Goal: Task Accomplishment & Management: Use online tool/utility

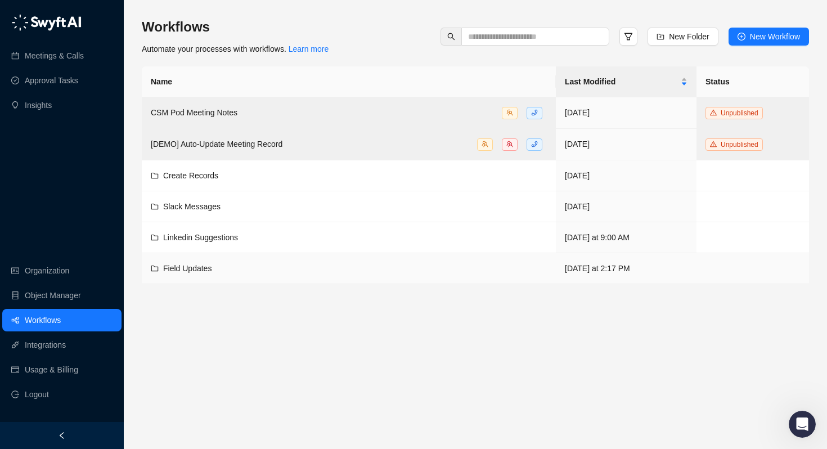
click at [183, 273] on div "Field Updates" at bounding box center [187, 268] width 48 height 12
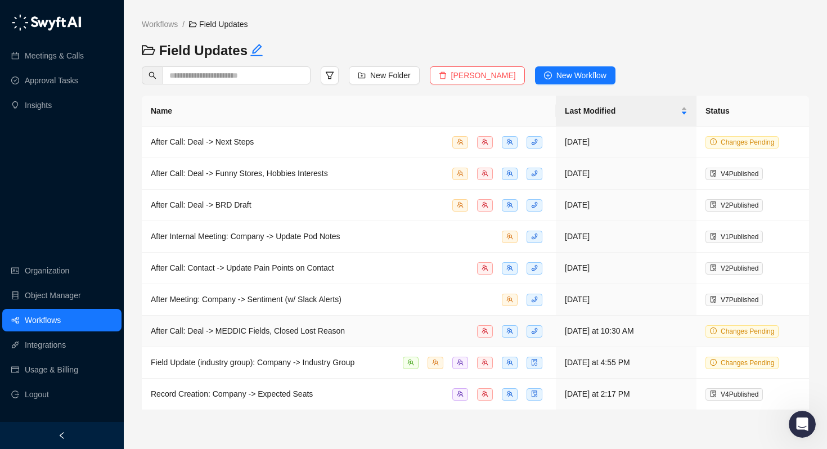
click at [225, 331] on span "After Call: Deal -> MEDDIC Fields, Closed Lost Reason" at bounding box center [248, 330] width 194 height 9
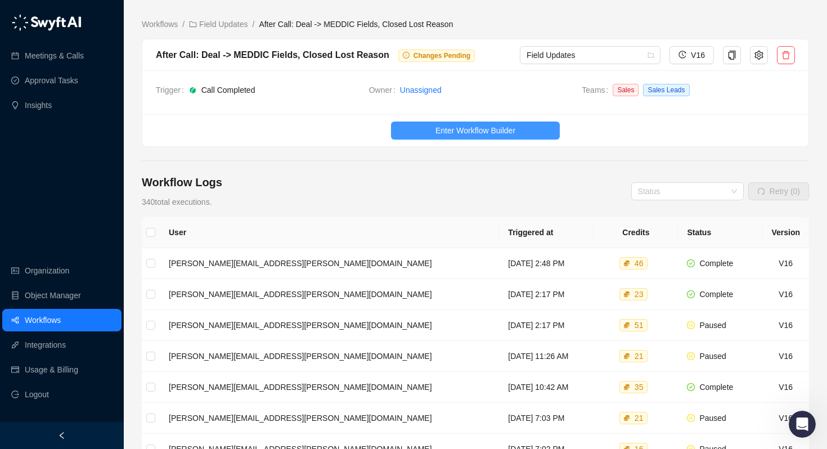
click at [460, 127] on span "Enter Workflow Builder" at bounding box center [475, 130] width 80 height 12
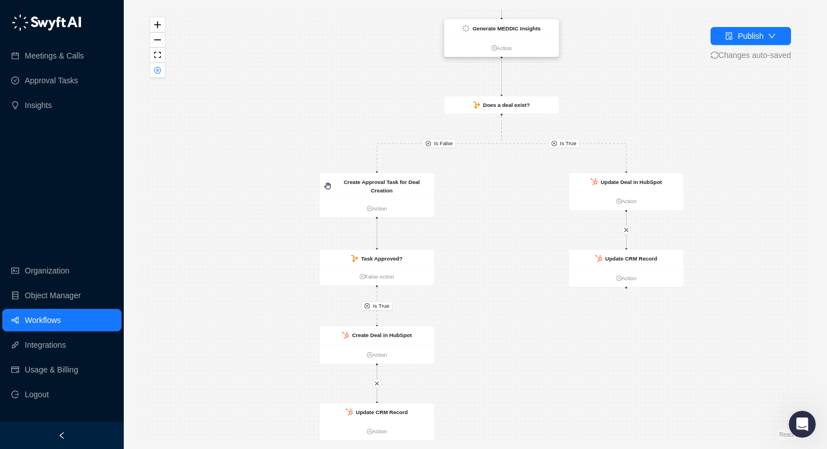
click at [502, 27] on strong "Generate MEDDIC Insights" at bounding box center [507, 28] width 68 height 6
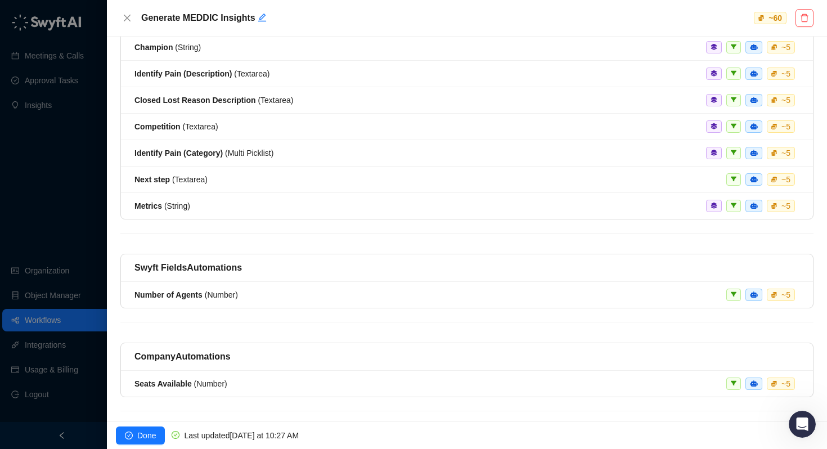
scroll to position [244, 0]
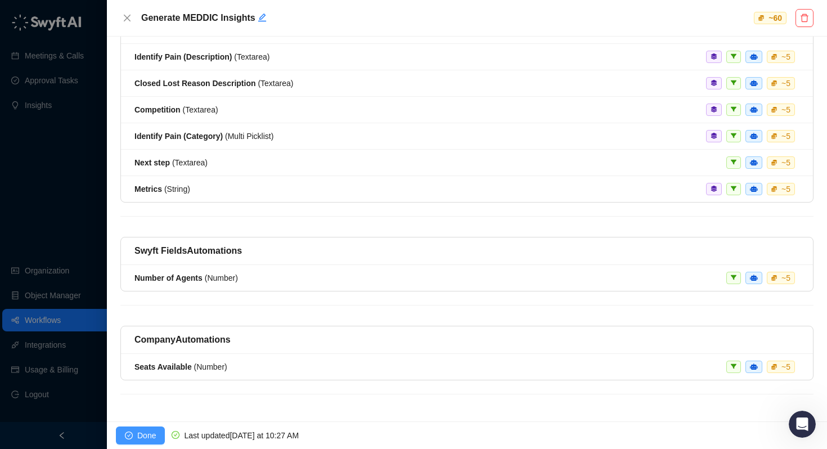
click at [131, 436] on icon "check-circle" at bounding box center [129, 435] width 8 height 8
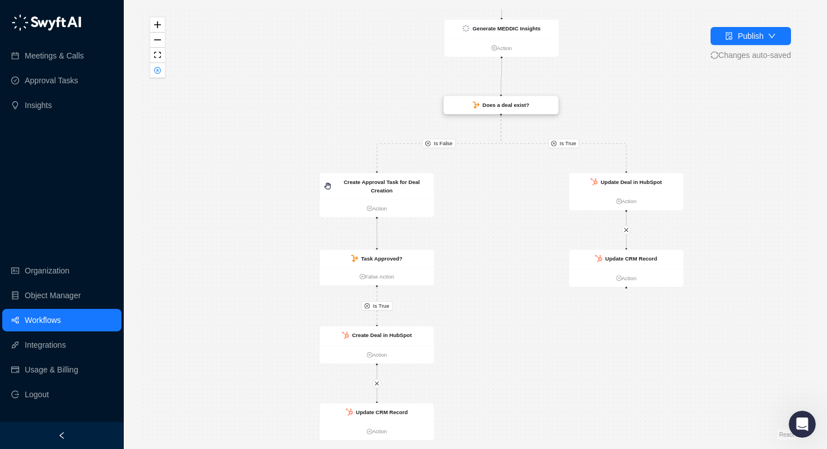
click at [506, 102] on strong "Does a deal exist?" at bounding box center [506, 105] width 47 height 6
click at [494, 106] on strong "Does a deal exist?" at bounding box center [506, 105] width 47 height 6
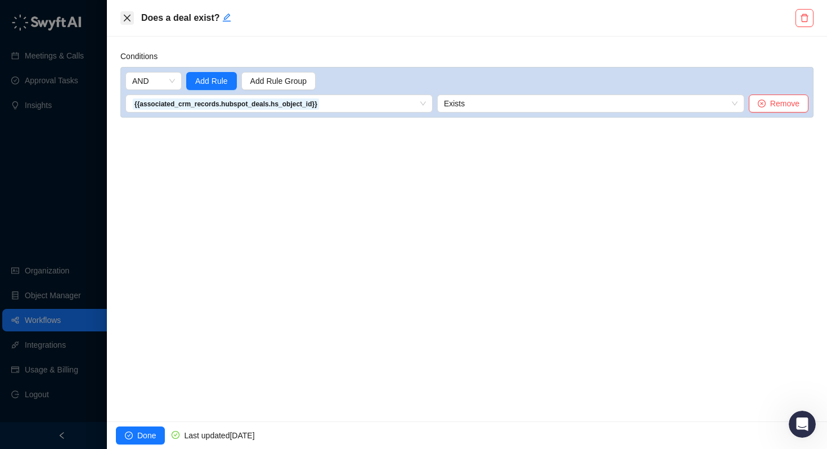
click at [125, 20] on icon "close" at bounding box center [127, 18] width 7 height 7
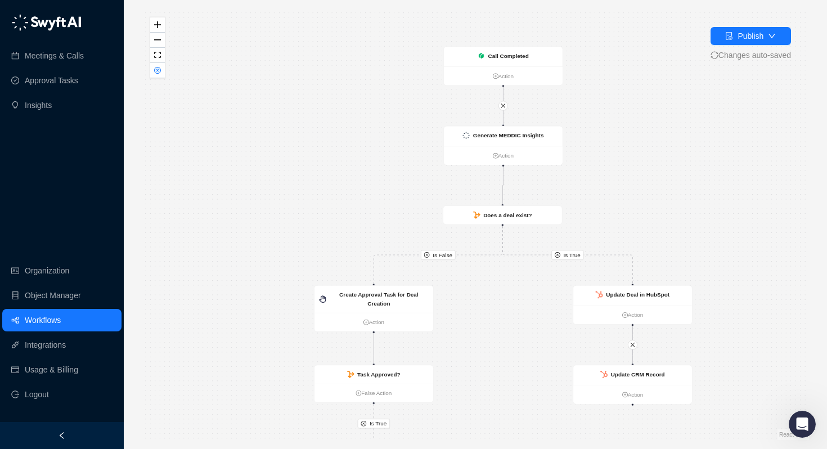
drag, startPoint x: 587, startPoint y: 65, endPoint x: 587, endPoint y: 177, distance: 111.4
click at [587, 177] on div "Is True Is True Is False Call Completed Action Create Deal in HubSpot Action Cr…" at bounding box center [475, 224] width 667 height 431
click at [507, 137] on strong "Generate MEDDIC Insights" at bounding box center [508, 134] width 71 height 6
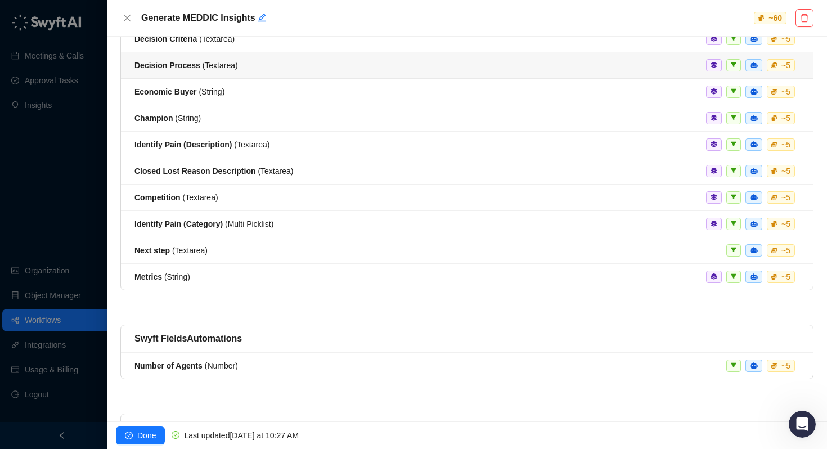
scroll to position [244, 0]
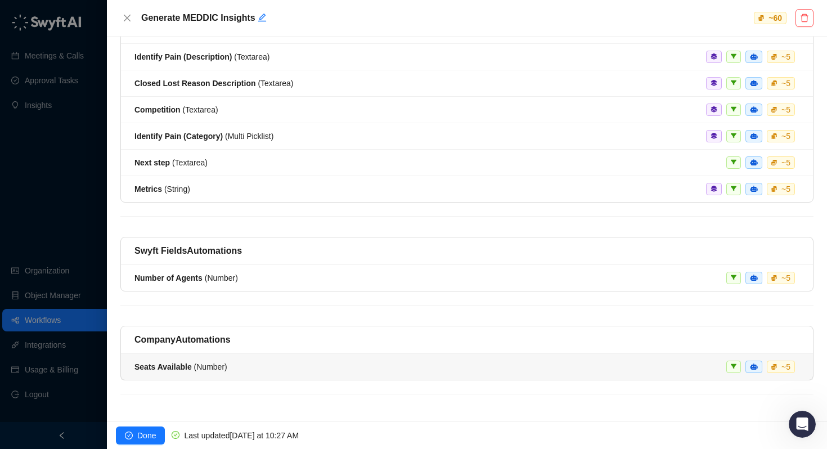
click at [159, 367] on strong "Seats Available" at bounding box center [162, 366] width 57 height 9
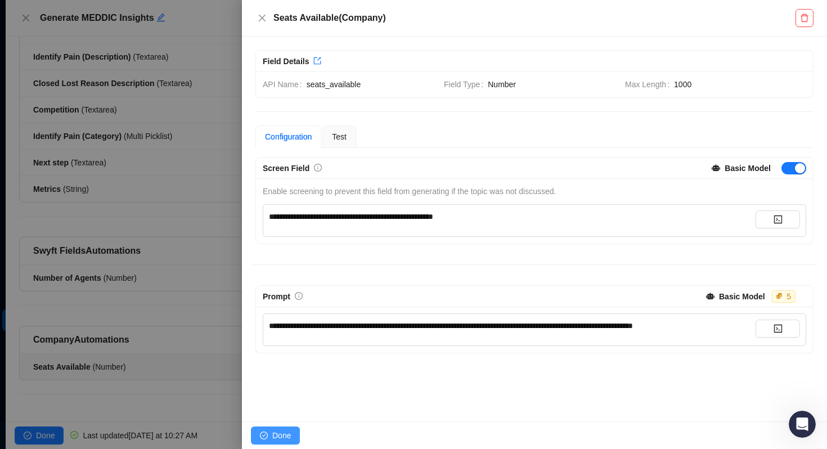
click at [282, 435] on span "Done" at bounding box center [281, 435] width 19 height 12
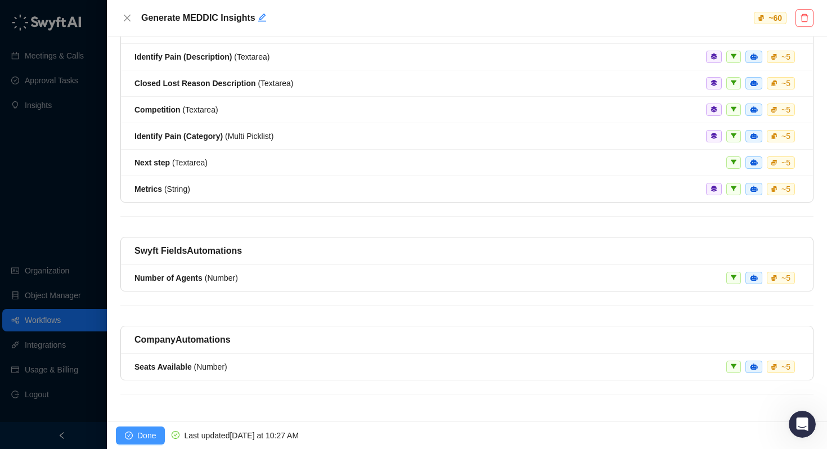
click at [150, 434] on span "Done" at bounding box center [146, 435] width 19 height 12
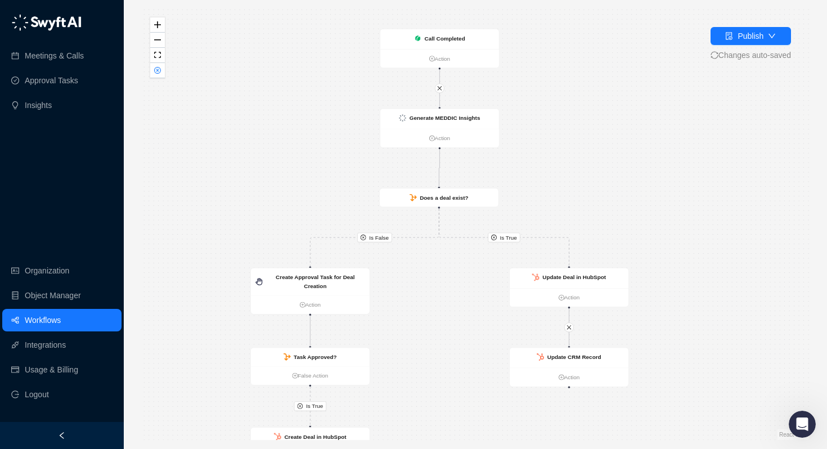
drag, startPoint x: 529, startPoint y: 328, endPoint x: 478, endPoint y: 323, distance: 51.4
click at [478, 323] on div "Is True Is True Is False Call Completed Action Create Deal in HubSpot Action Cr…" at bounding box center [475, 224] width 667 height 431
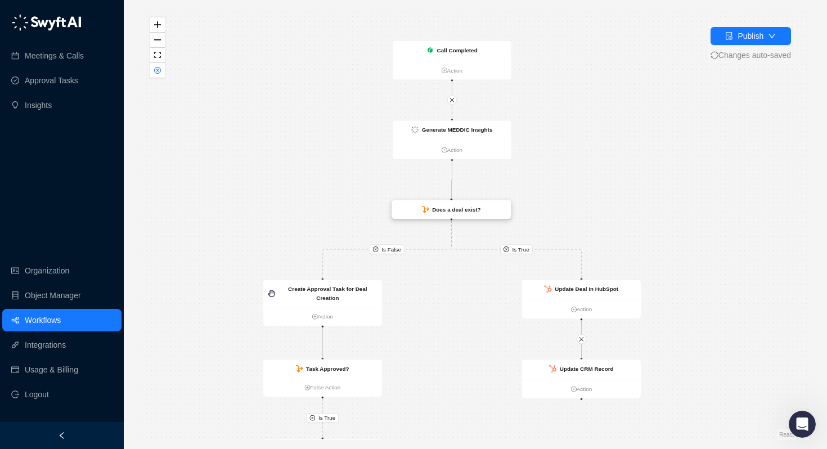
click at [460, 204] on div "Does a deal exist?" at bounding box center [451, 209] width 119 height 19
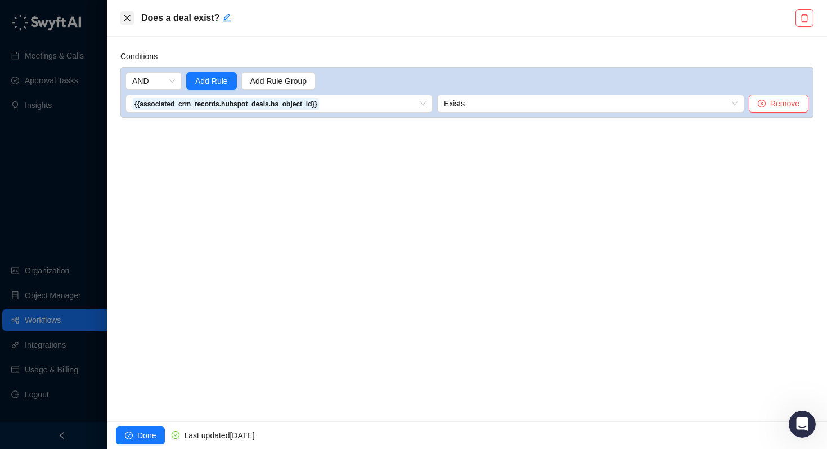
click at [127, 17] on icon "close" at bounding box center [127, 18] width 7 height 7
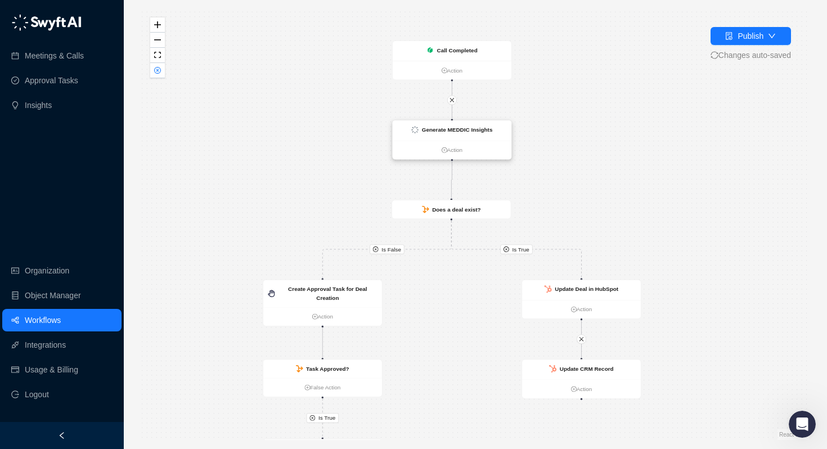
click at [465, 124] on div "Generate MEDDIC Insights" at bounding box center [452, 130] width 119 height 20
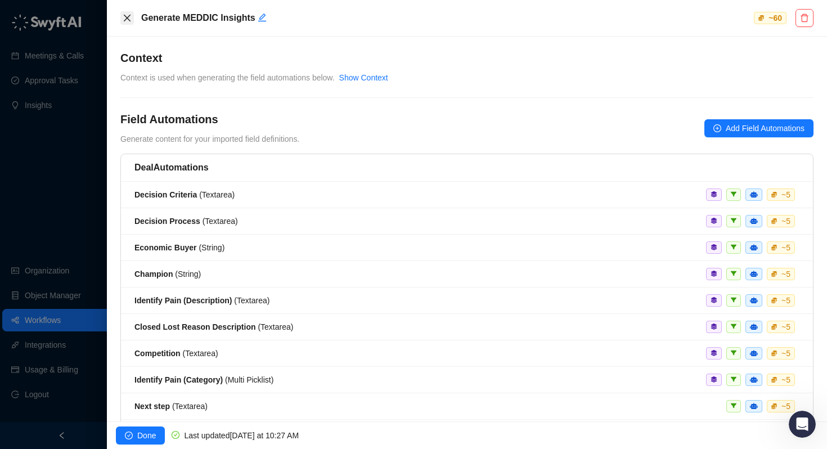
click at [126, 19] on icon "close" at bounding box center [127, 18] width 9 height 9
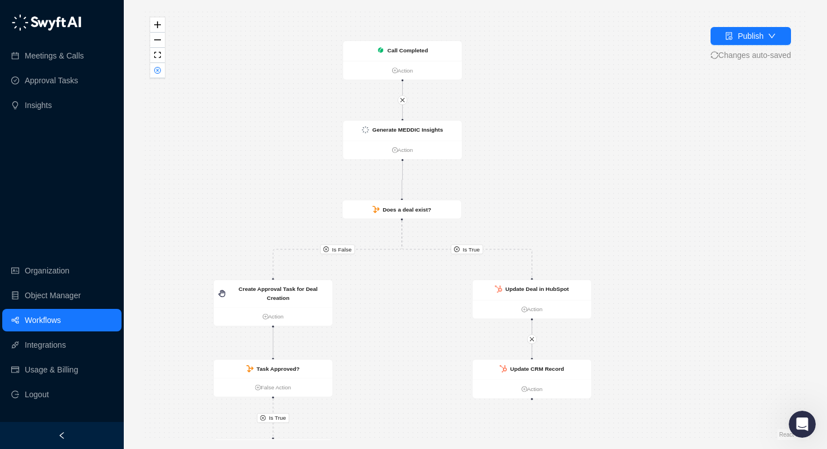
drag, startPoint x: 331, startPoint y: 208, endPoint x: 282, endPoint y: 209, distance: 49.5
click at [282, 209] on div "Is True Is True Is False Call Completed Action Create Deal in HubSpot Action Cr…" at bounding box center [475, 224] width 667 height 431
click at [395, 130] on strong "Generate MEDDIC Insights" at bounding box center [407, 130] width 71 height 6
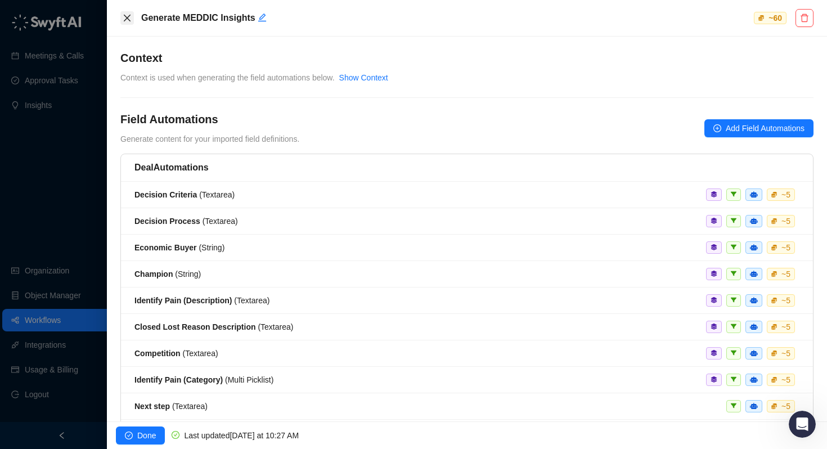
click at [126, 18] on icon "close" at bounding box center [127, 18] width 9 height 9
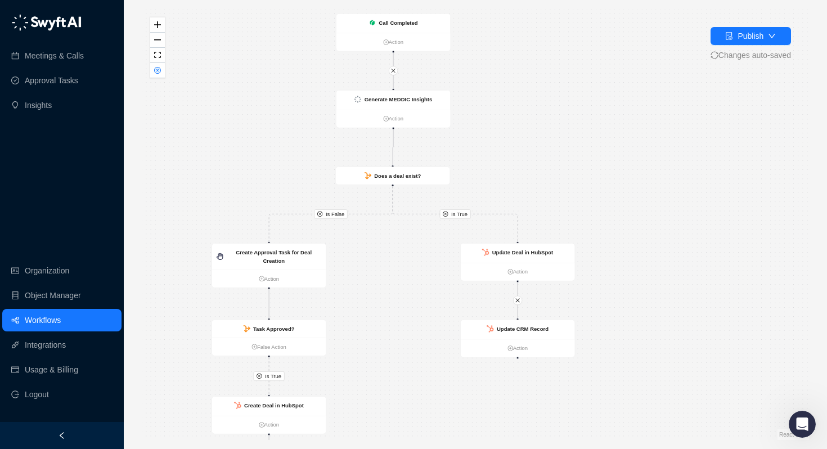
drag, startPoint x: 603, startPoint y: 333, endPoint x: 588, endPoint y: 293, distance: 42.7
click at [588, 293] on div "Is True Is True Is False Call Completed Action Create Deal in HubSpot Action Cr…" at bounding box center [475, 224] width 667 height 431
click at [527, 249] on strong "Update Deal in HubSpot" at bounding box center [522, 252] width 61 height 6
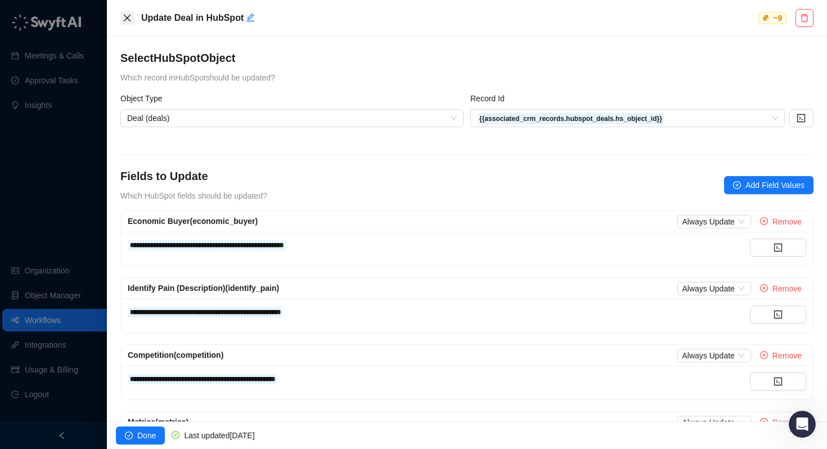
click at [126, 15] on icon "close" at bounding box center [127, 18] width 9 height 9
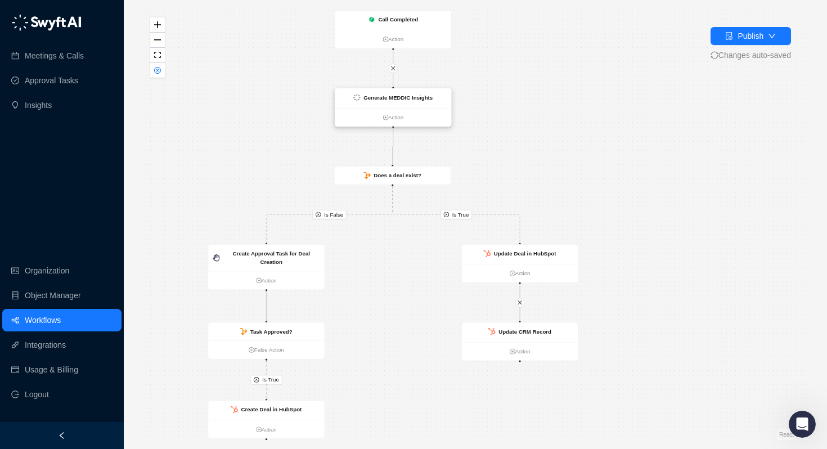
click at [407, 98] on strong "Generate MEDDIC Insights" at bounding box center [397, 98] width 69 height 6
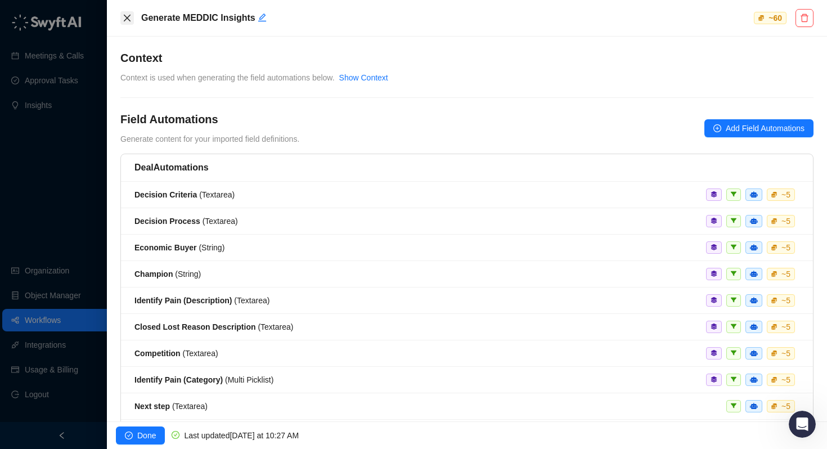
click at [125, 15] on icon "close" at bounding box center [127, 18] width 9 height 9
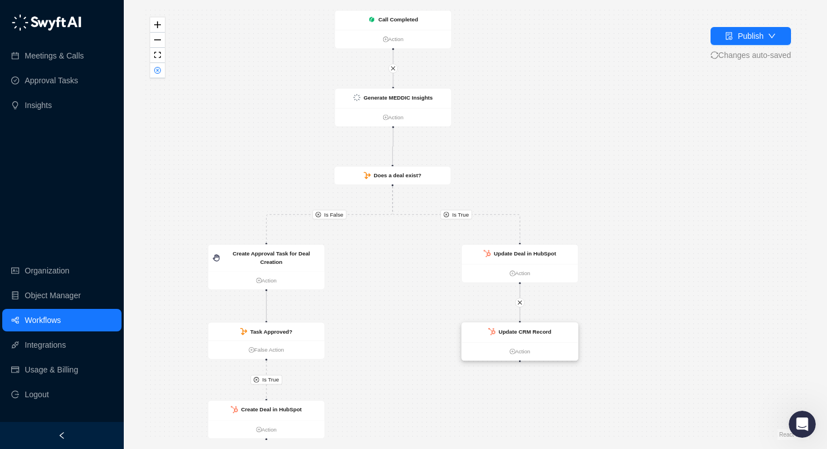
click at [507, 332] on strong "Update CRM Record" at bounding box center [524, 332] width 53 height 6
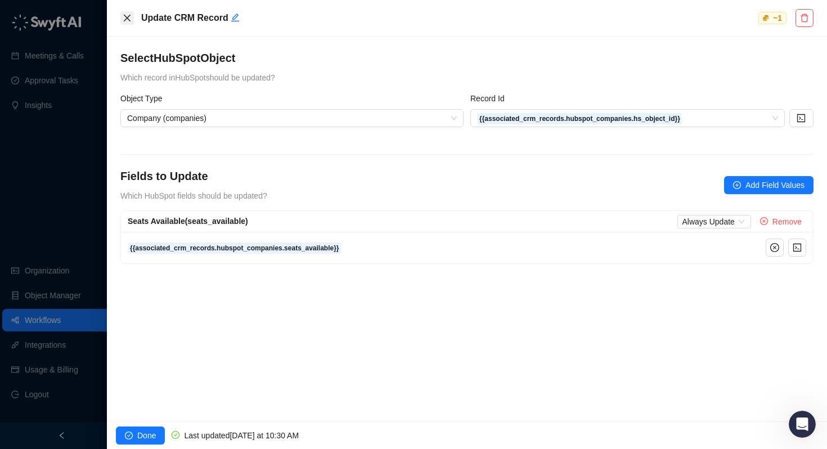
click at [124, 22] on icon "close" at bounding box center [127, 18] width 9 height 9
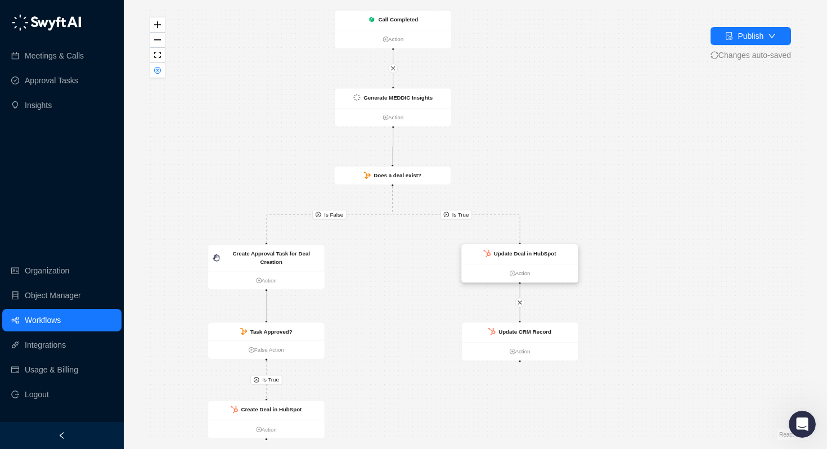
click at [537, 250] on strong "Update Deal in HubSpot" at bounding box center [525, 253] width 62 height 6
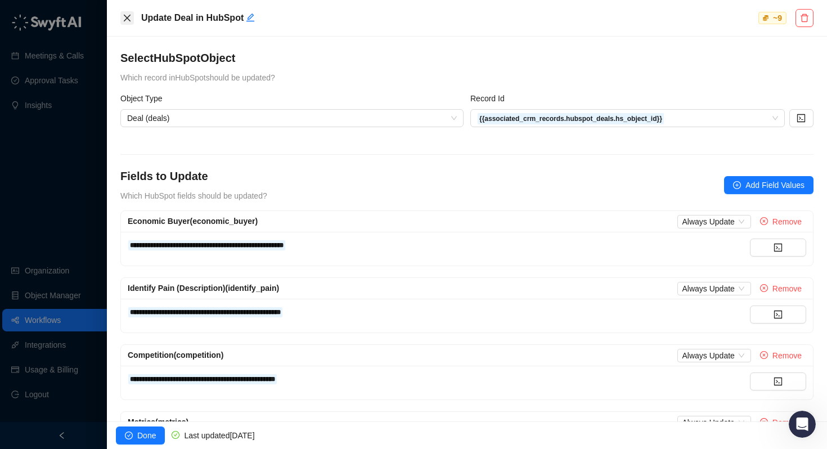
click at [125, 16] on icon "close" at bounding box center [127, 18] width 7 height 7
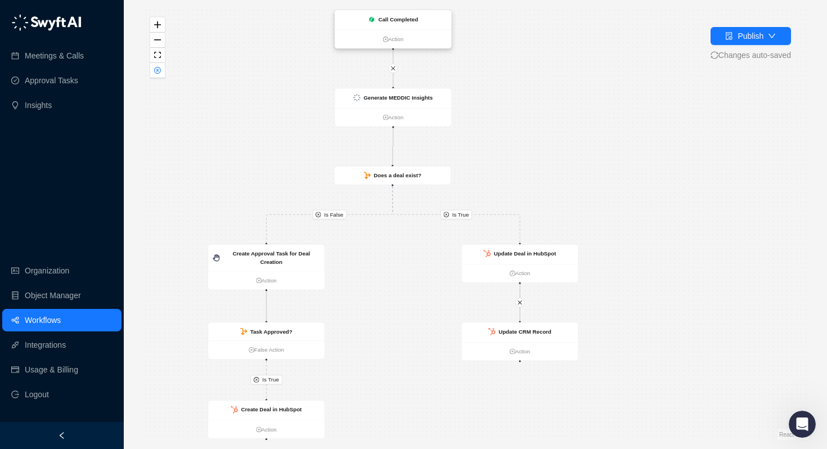
click at [402, 20] on strong "Call Completed" at bounding box center [398, 19] width 40 height 6
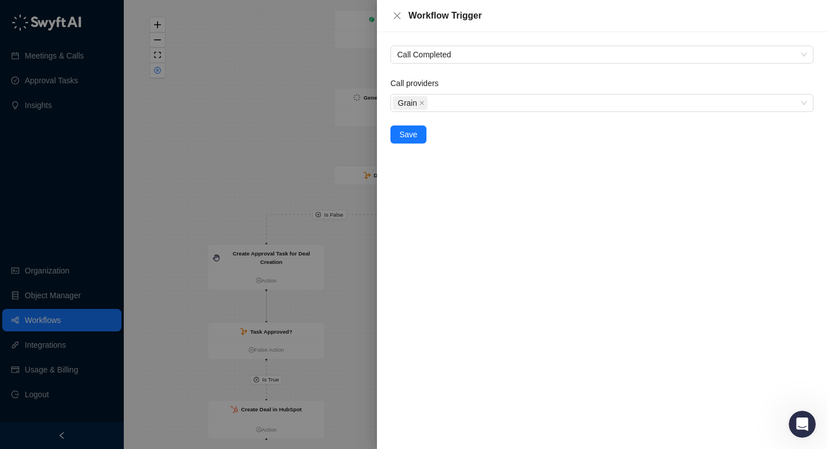
click at [304, 83] on div at bounding box center [413, 224] width 827 height 449
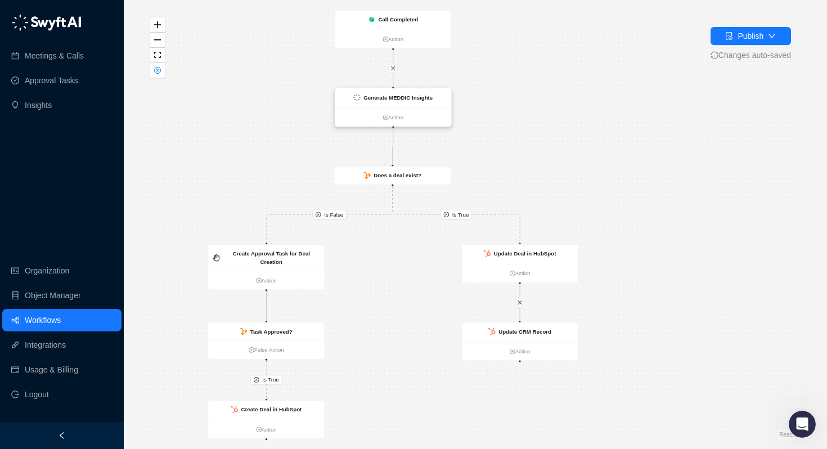
click at [419, 101] on div "Generate MEDDIC Insights" at bounding box center [397, 97] width 69 height 8
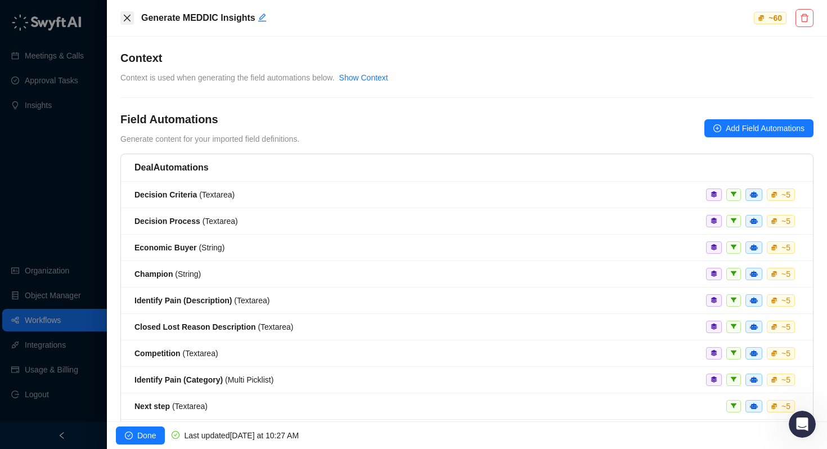
click at [125, 18] on icon "close" at bounding box center [127, 18] width 9 height 9
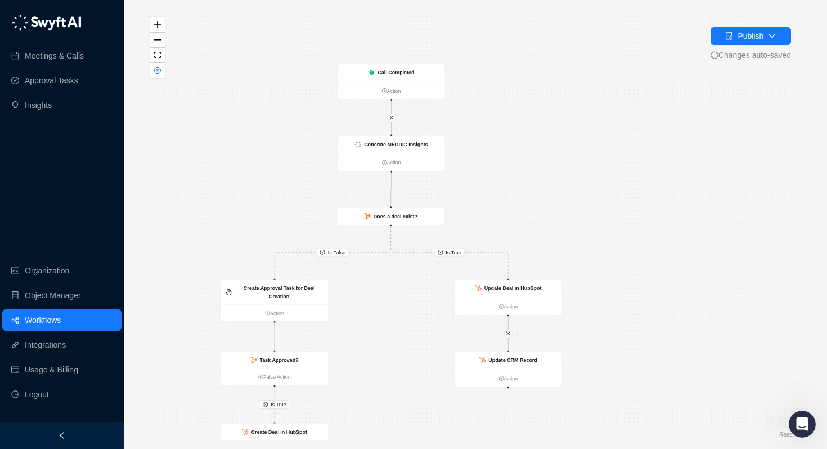
drag, startPoint x: 485, startPoint y: 61, endPoint x: 492, endPoint y: 164, distance: 103.1
click at [492, 164] on div "Is True Is True Is False Call Completed Action Create Deal in HubSpot Action Cr…" at bounding box center [475, 224] width 667 height 431
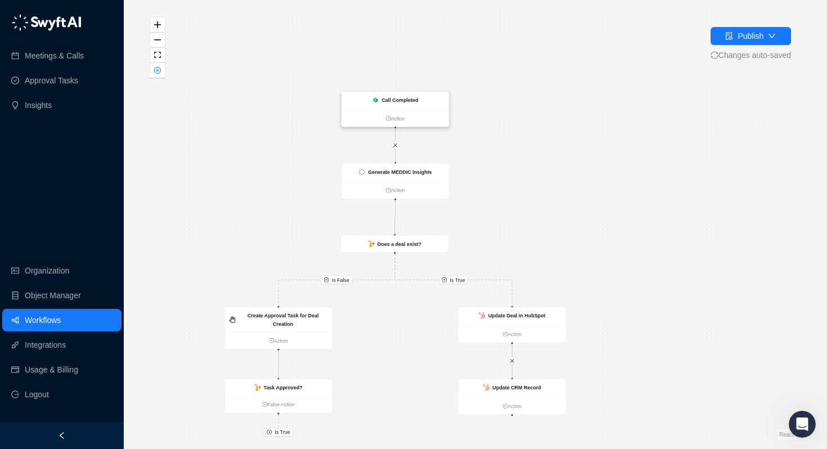
click at [406, 95] on div "Call Completed" at bounding box center [394, 101] width 107 height 18
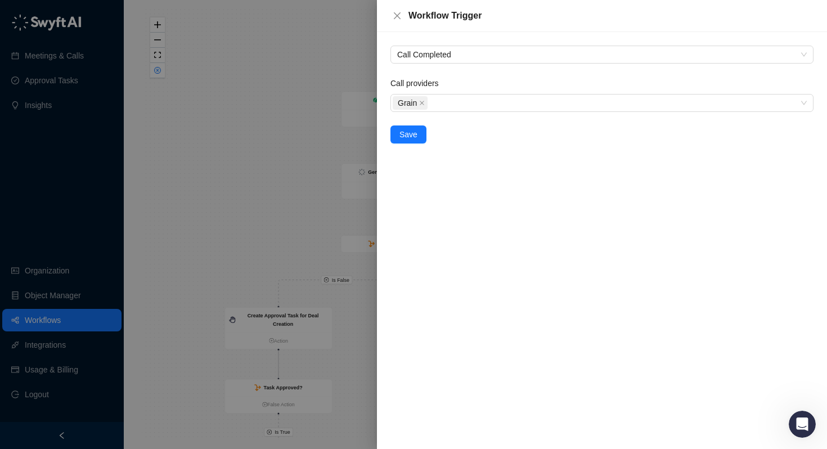
click at [258, 116] on div at bounding box center [413, 224] width 827 height 449
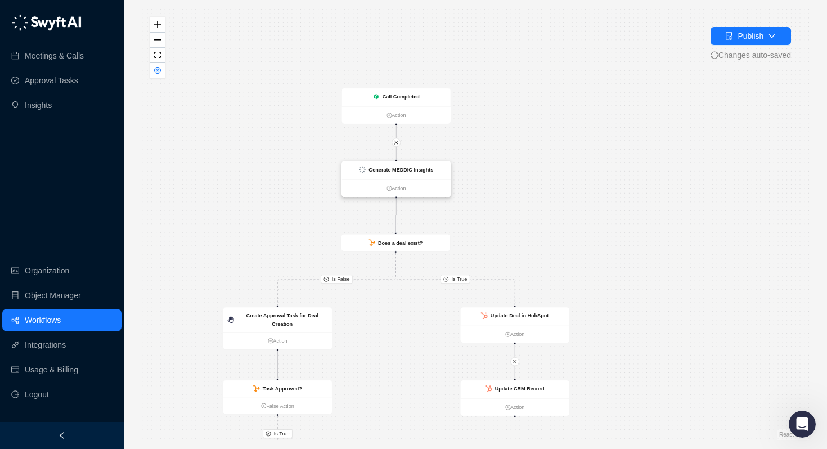
click at [384, 170] on strong "Generate MEDDIC Insights" at bounding box center [400, 170] width 65 height 6
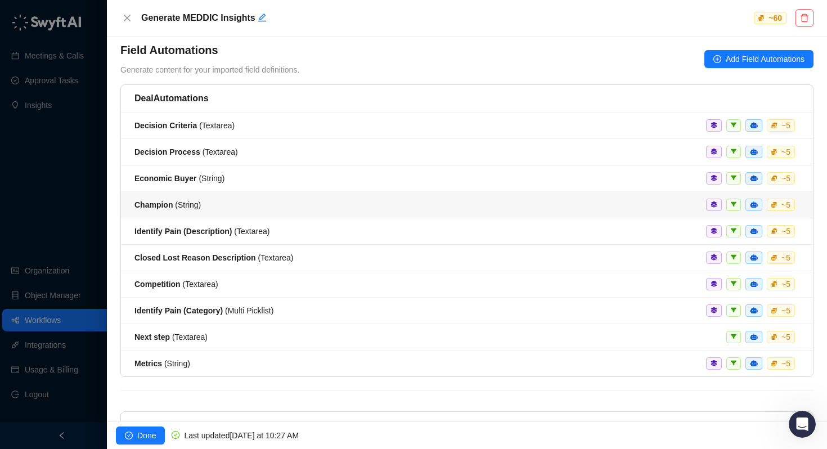
scroll to position [82, 0]
